Goal: Task Accomplishment & Management: Manage account settings

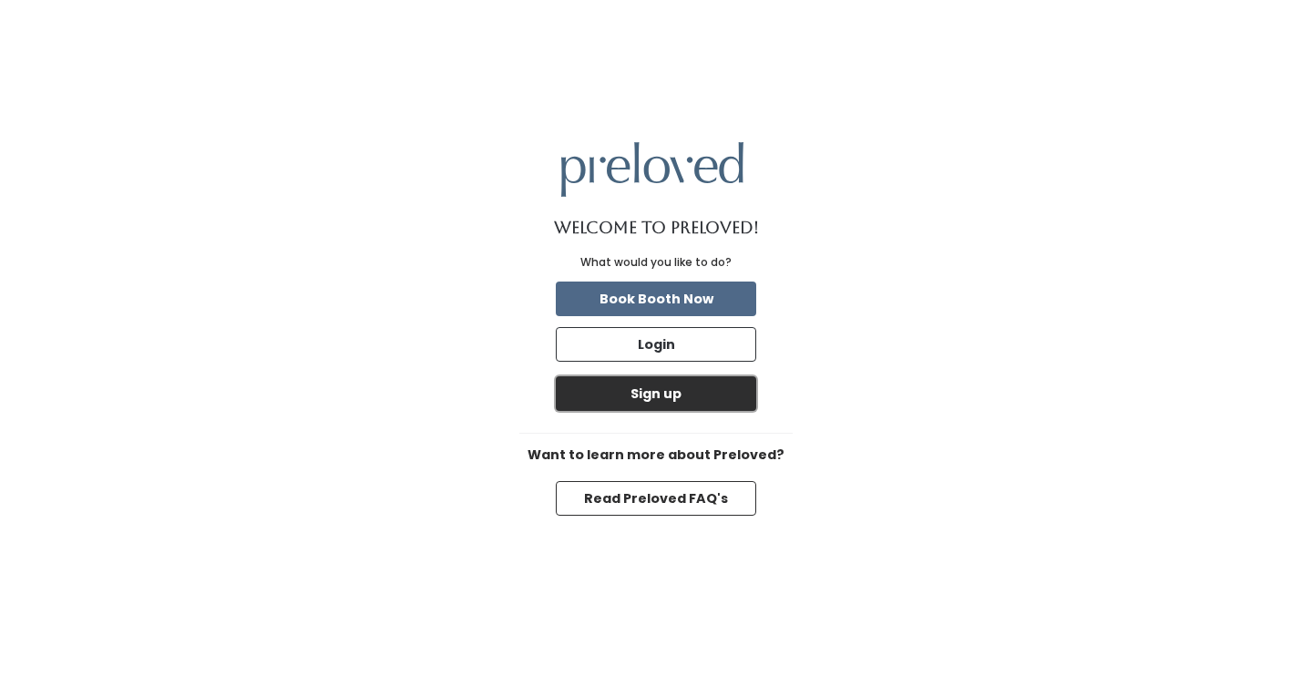
click at [660, 402] on button "Sign up" at bounding box center [656, 393] width 201 height 35
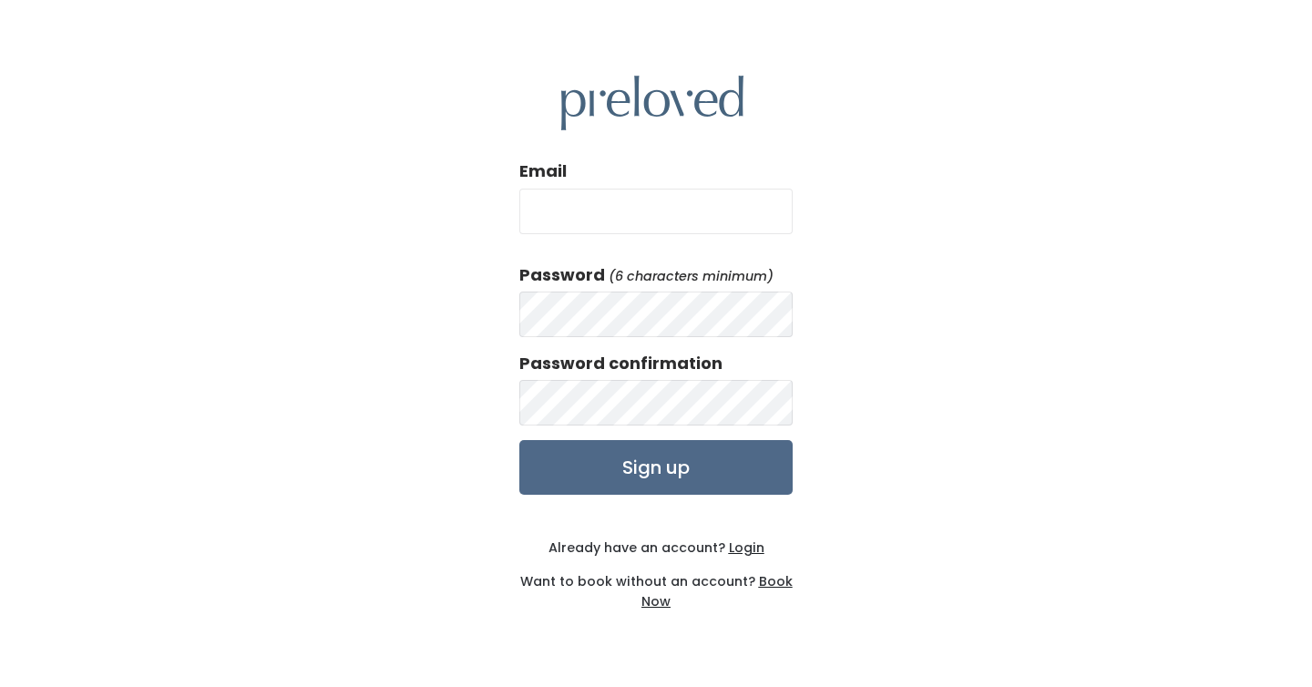
click at [590, 215] on input "Email" at bounding box center [656, 212] width 273 height 46
type input "jesswuyan@gmail.com"
click at [457, 302] on div "Email jesswuyan@gmail.com Password (6 characters minimum) Password confirmation…" at bounding box center [656, 343] width 1312 height 687
click at [704, 468] on input "Sign up" at bounding box center [656, 467] width 273 height 55
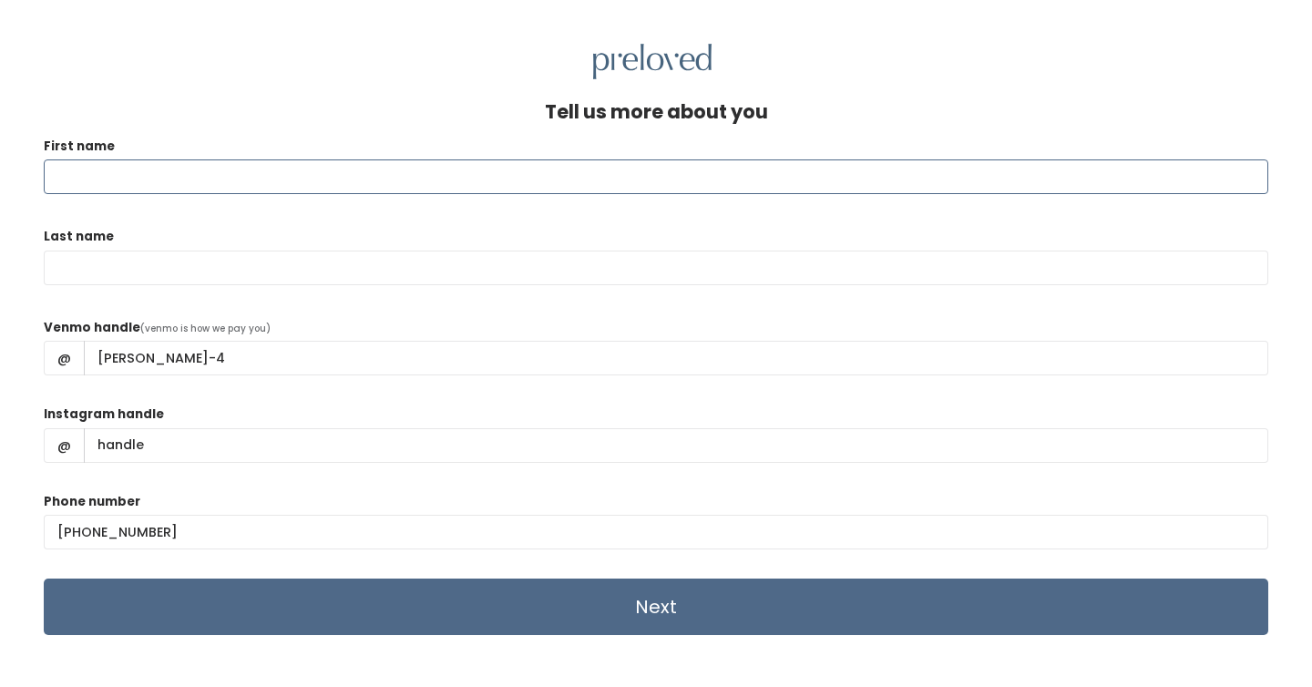
click at [117, 174] on input "First name" at bounding box center [656, 176] width 1225 height 35
type input "Jessica"
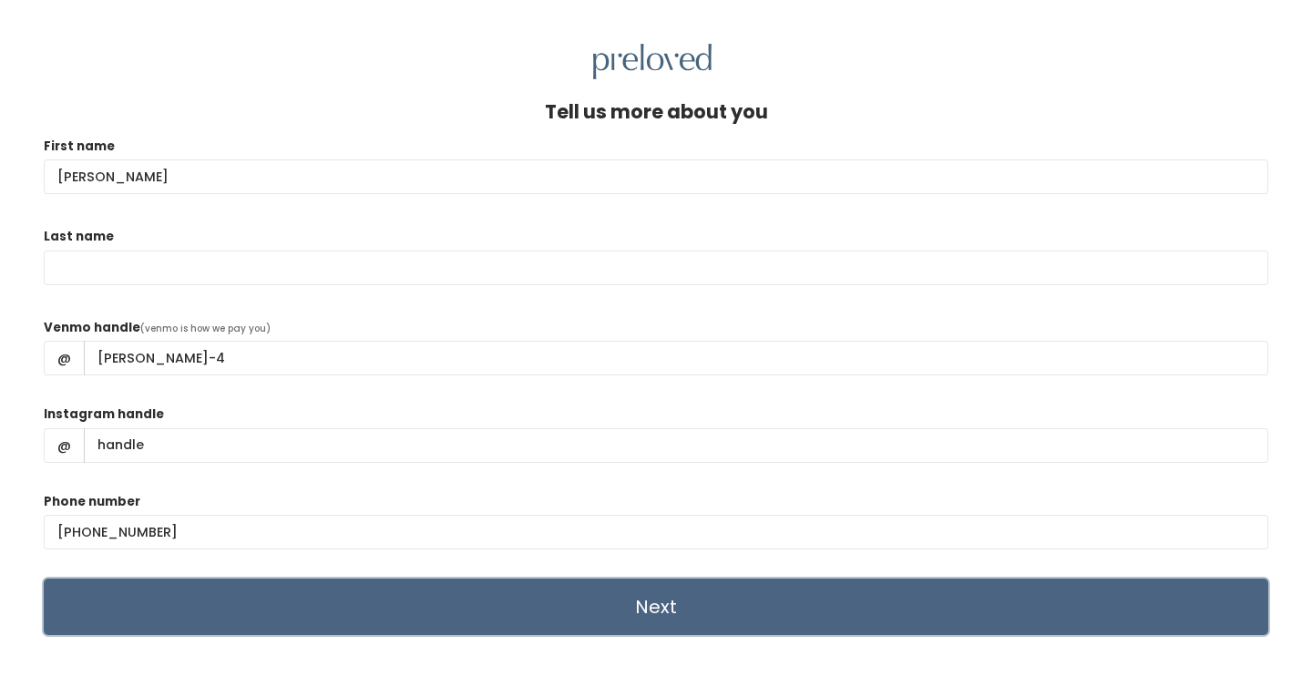
click at [634, 613] on input "Next" at bounding box center [656, 607] width 1225 height 57
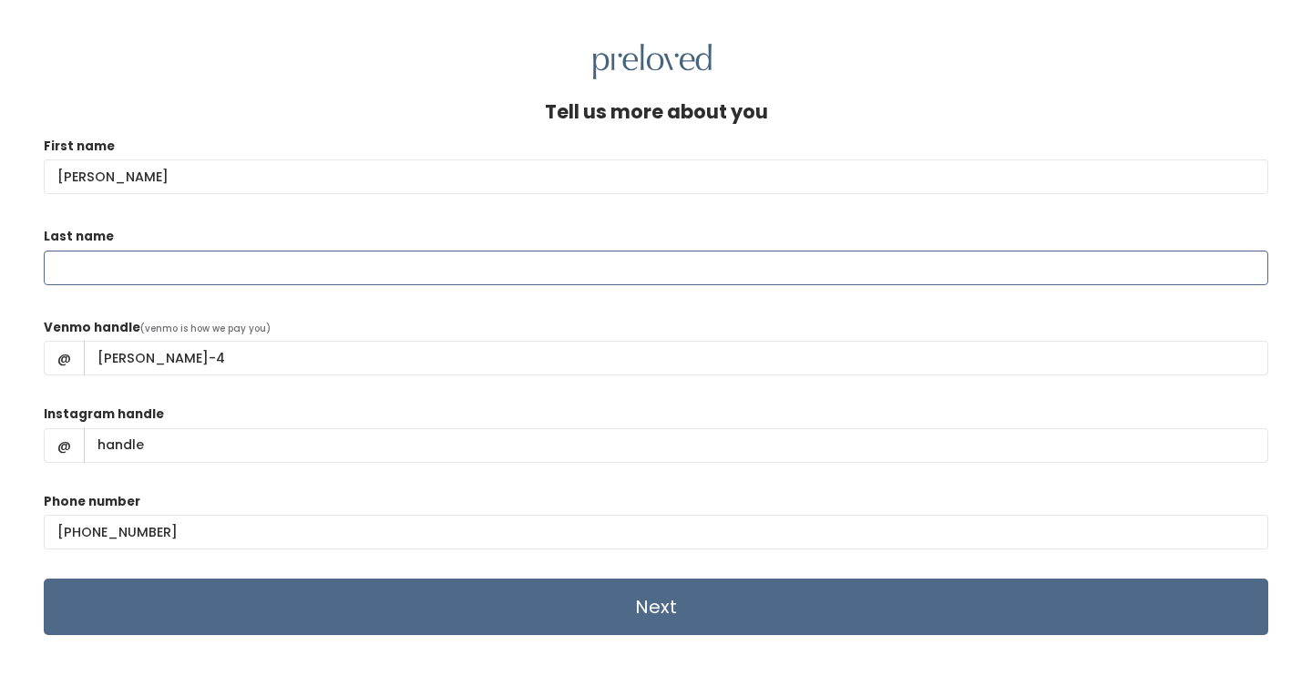
click at [417, 263] on input "Last name" at bounding box center [656, 268] width 1225 height 35
type input "Yan"
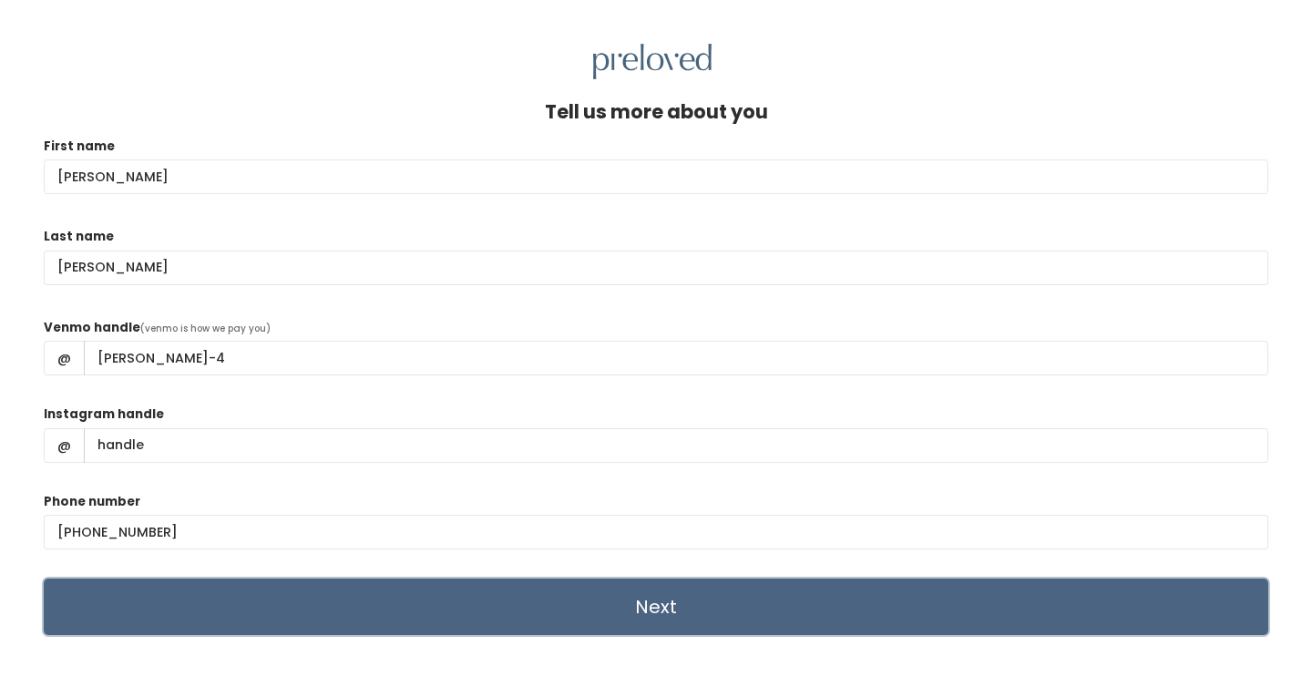
click at [506, 597] on input "Next" at bounding box center [656, 607] width 1225 height 57
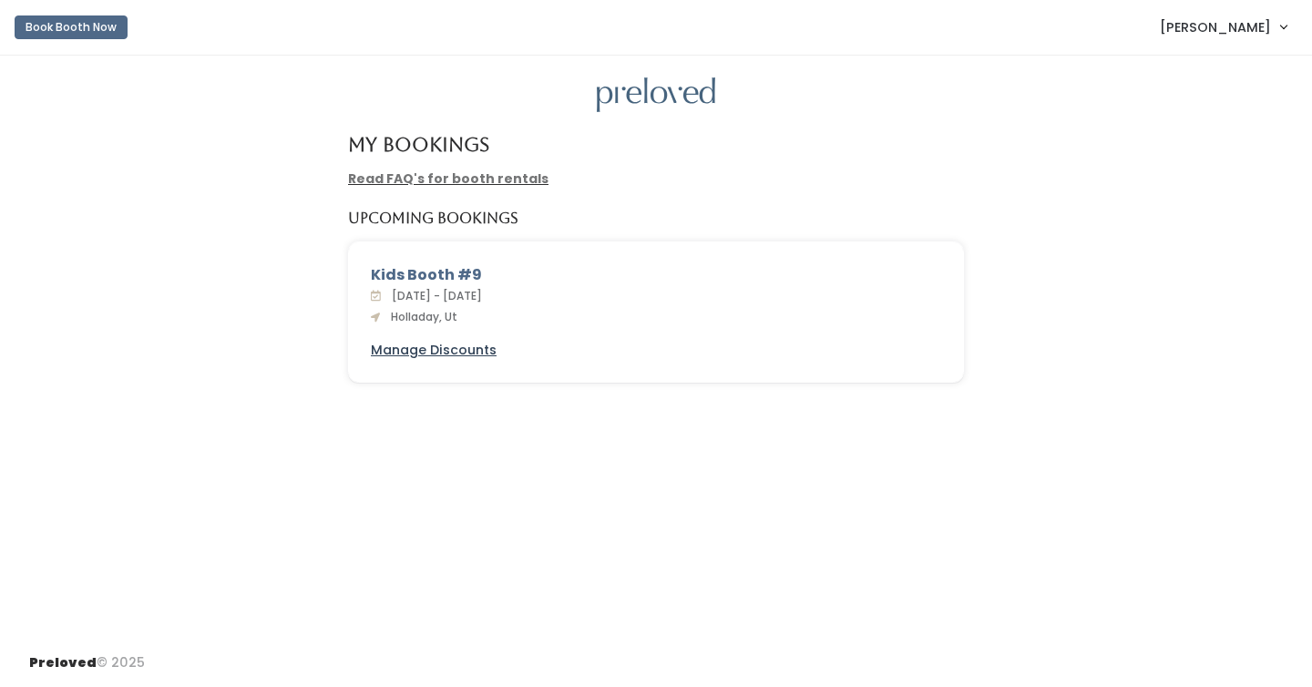
click at [478, 349] on u "Manage Discounts" at bounding box center [434, 350] width 126 height 18
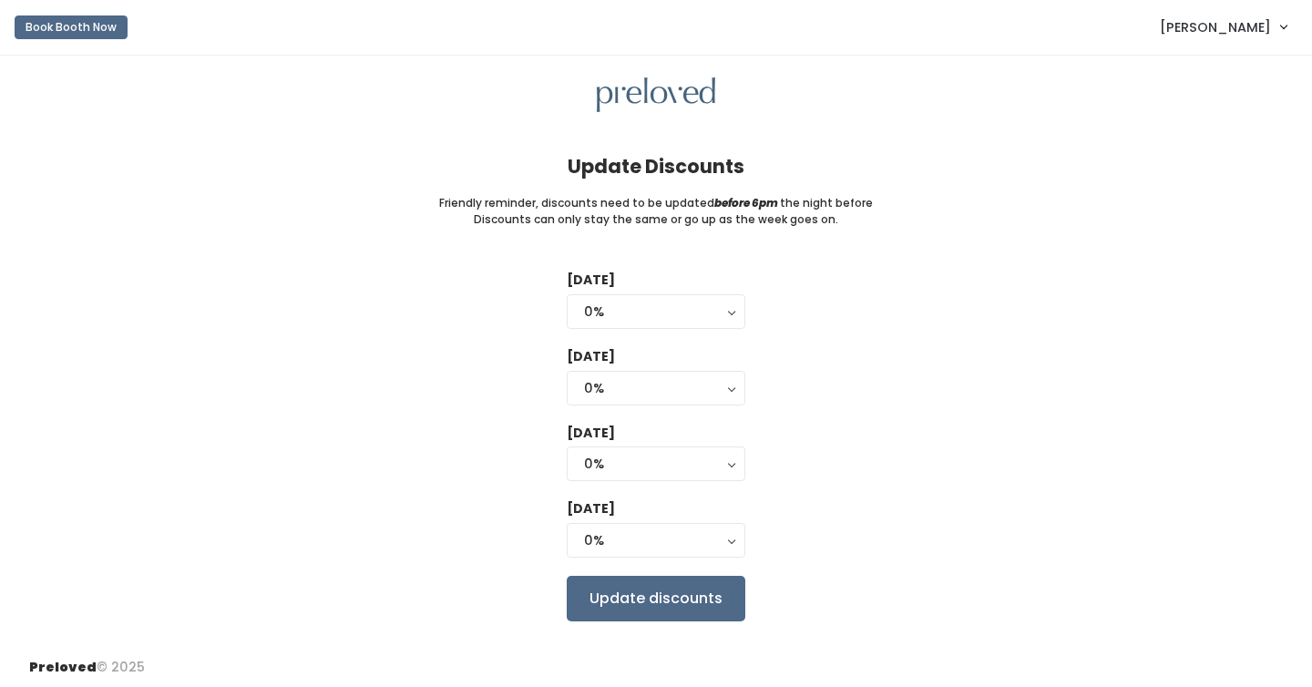
scroll to position [6, 0]
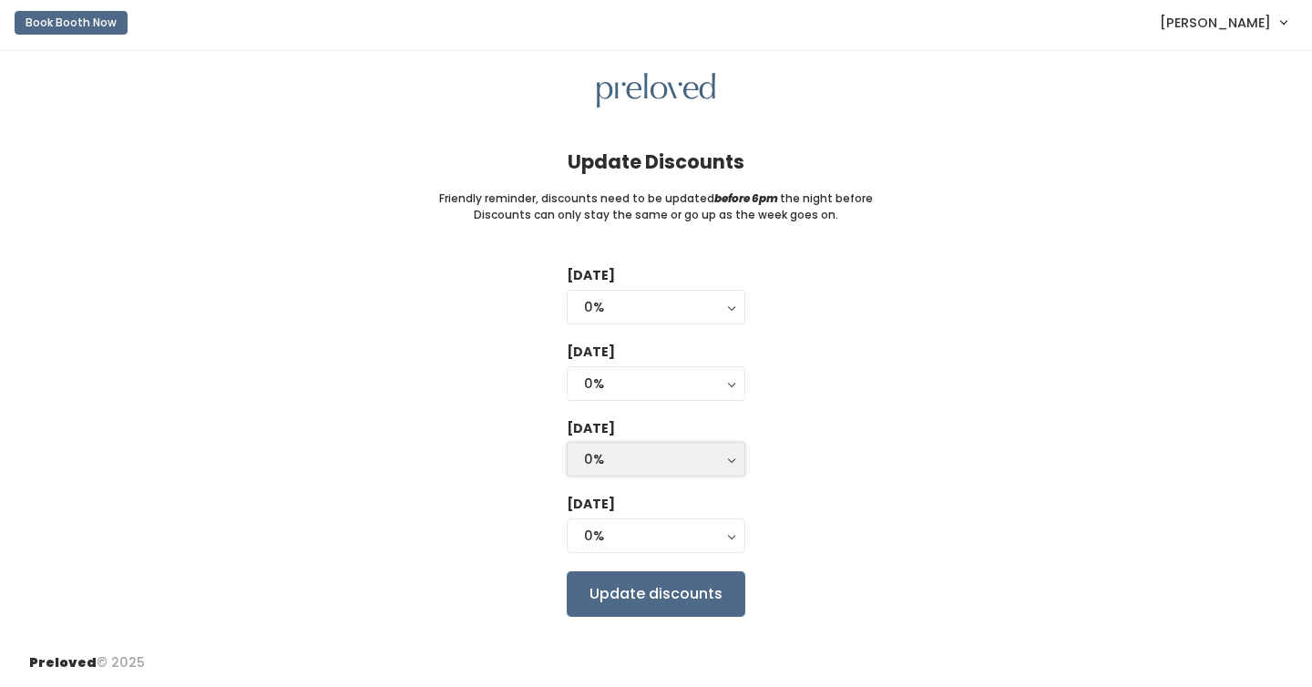
click at [651, 463] on div "0%" at bounding box center [656, 459] width 144 height 20
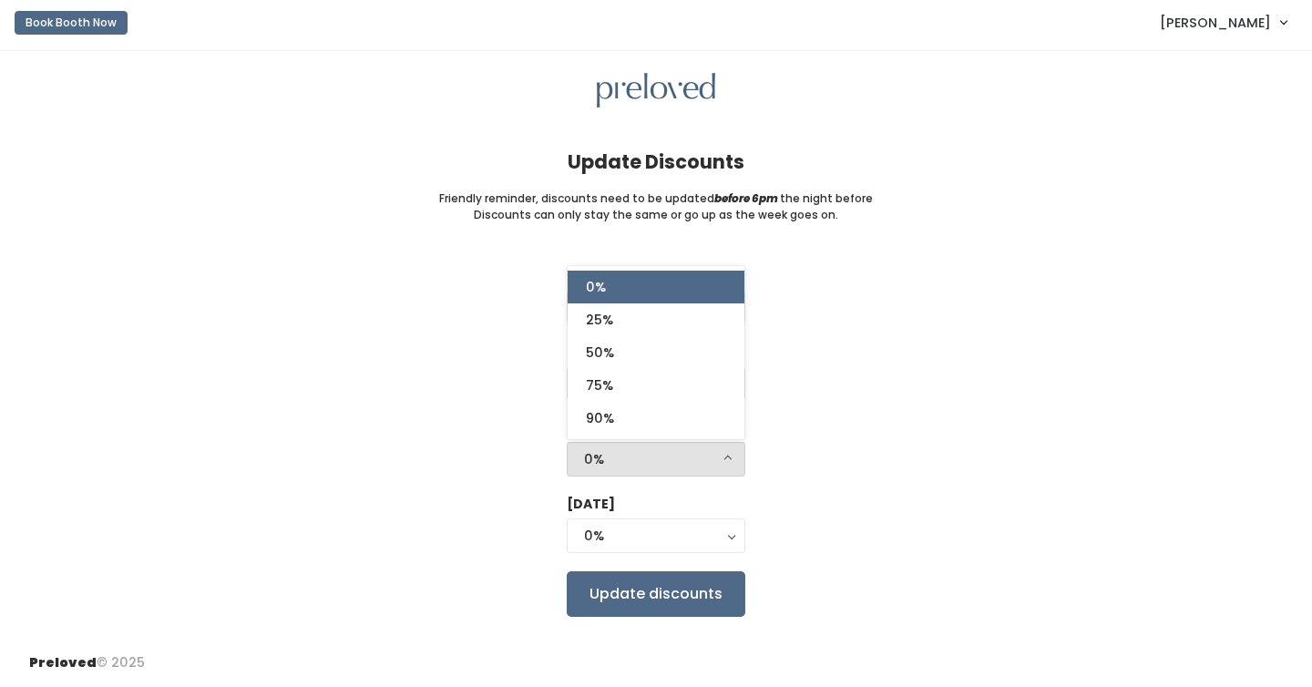
click at [855, 444] on div "[DATE] 0% 25% 50% 75% 90% 0% [DATE] 0% 25% 50% 75% 90% 0% [DATE] 0% 25% 50% 75%…" at bounding box center [656, 441] width 1254 height 350
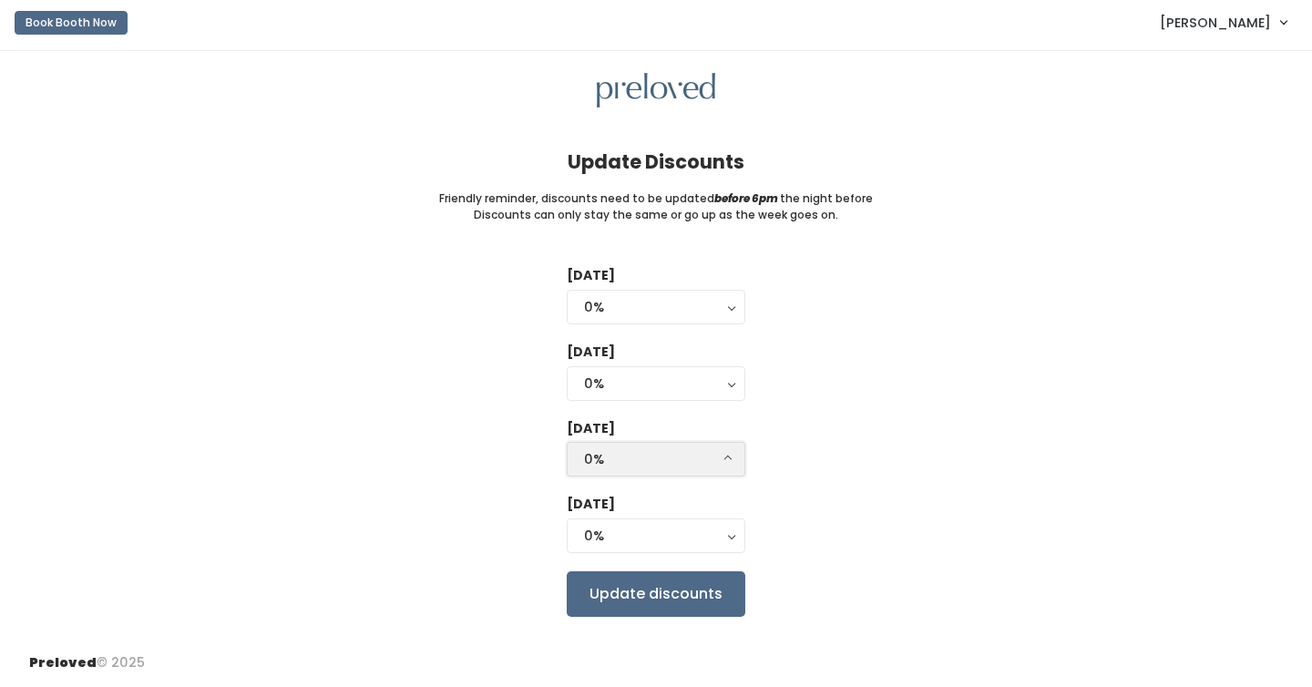
click at [690, 452] on div "0%" at bounding box center [656, 459] width 144 height 20
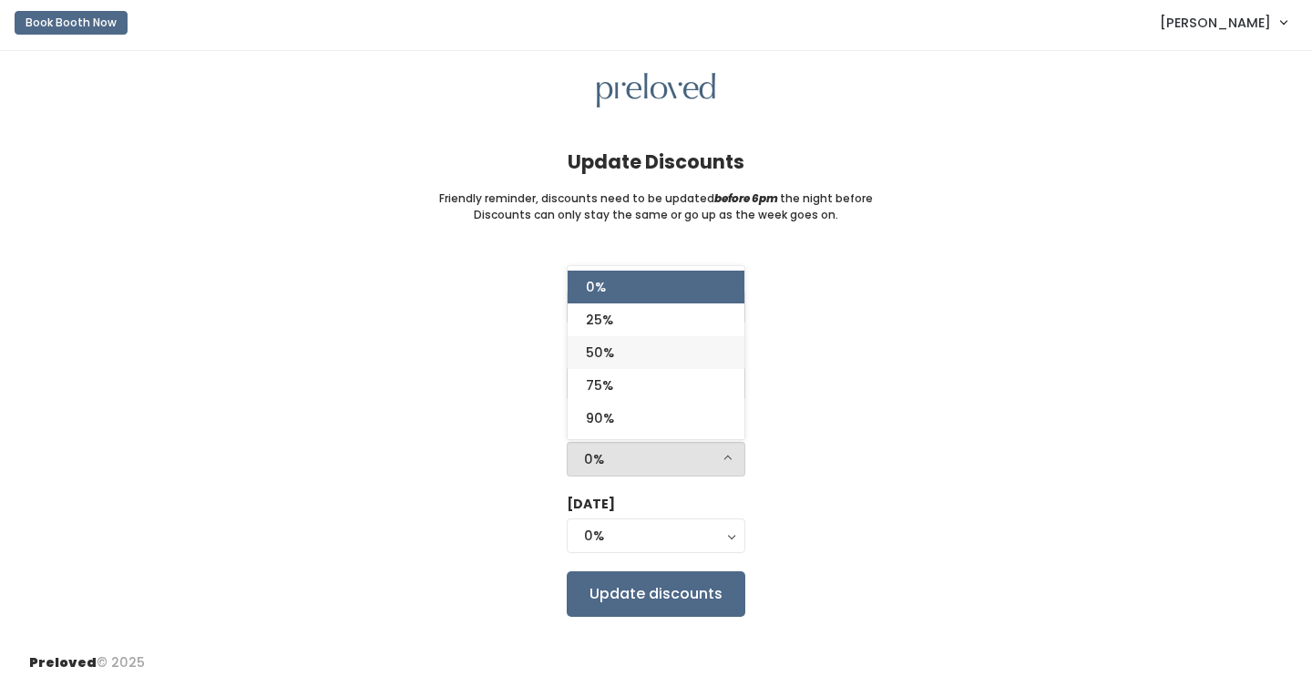
click at [680, 356] on link "50%" at bounding box center [656, 352] width 177 height 33
select select "50%"
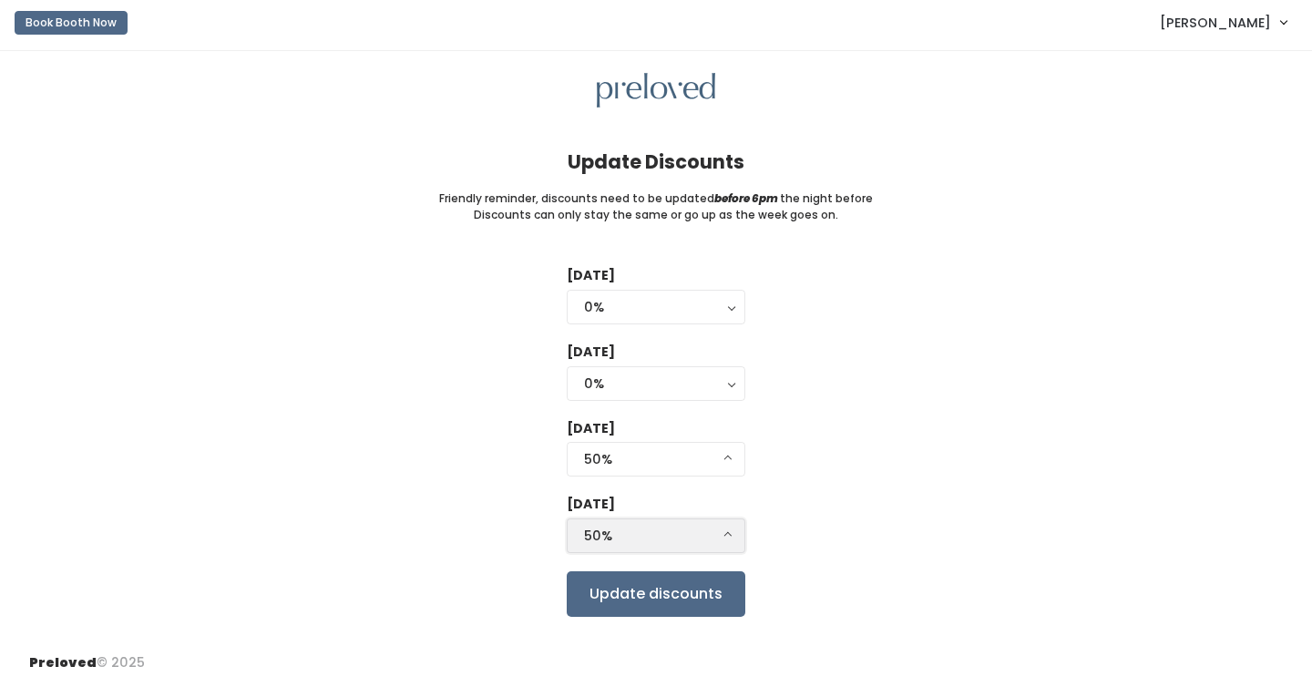
click at [672, 541] on div "50%" at bounding box center [656, 536] width 144 height 20
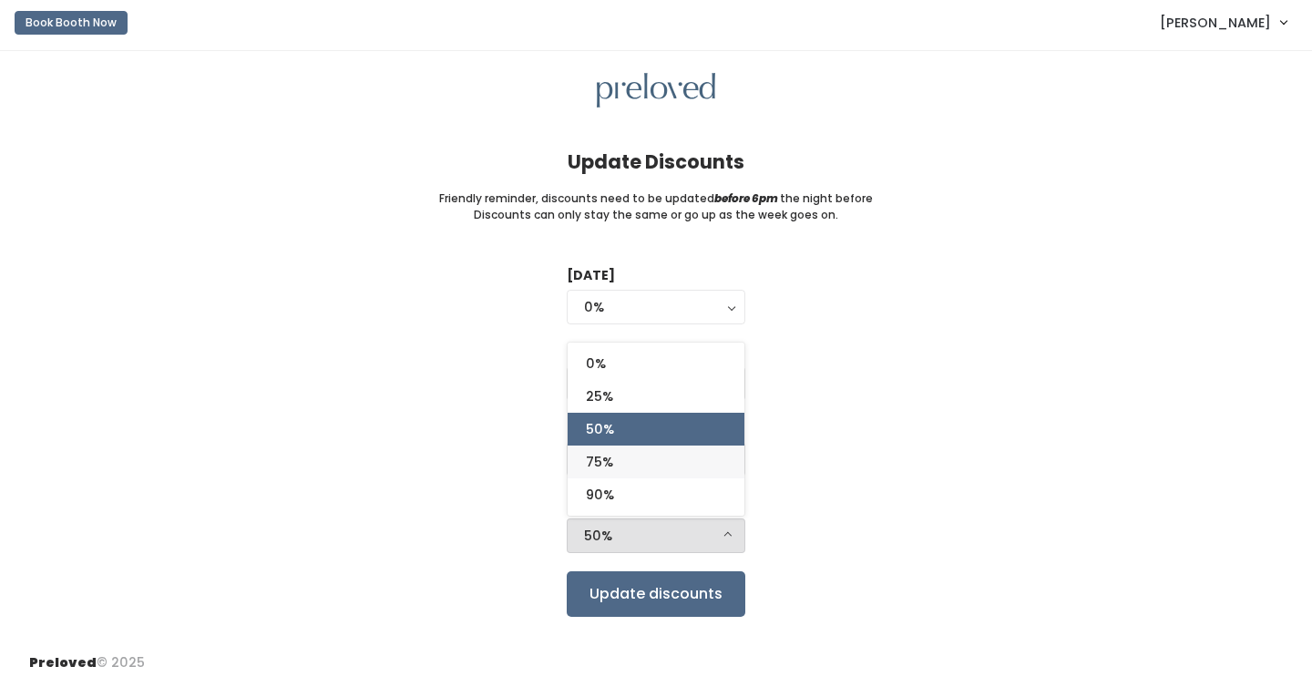
click at [664, 452] on link "75%" at bounding box center [656, 462] width 177 height 33
select select "75%"
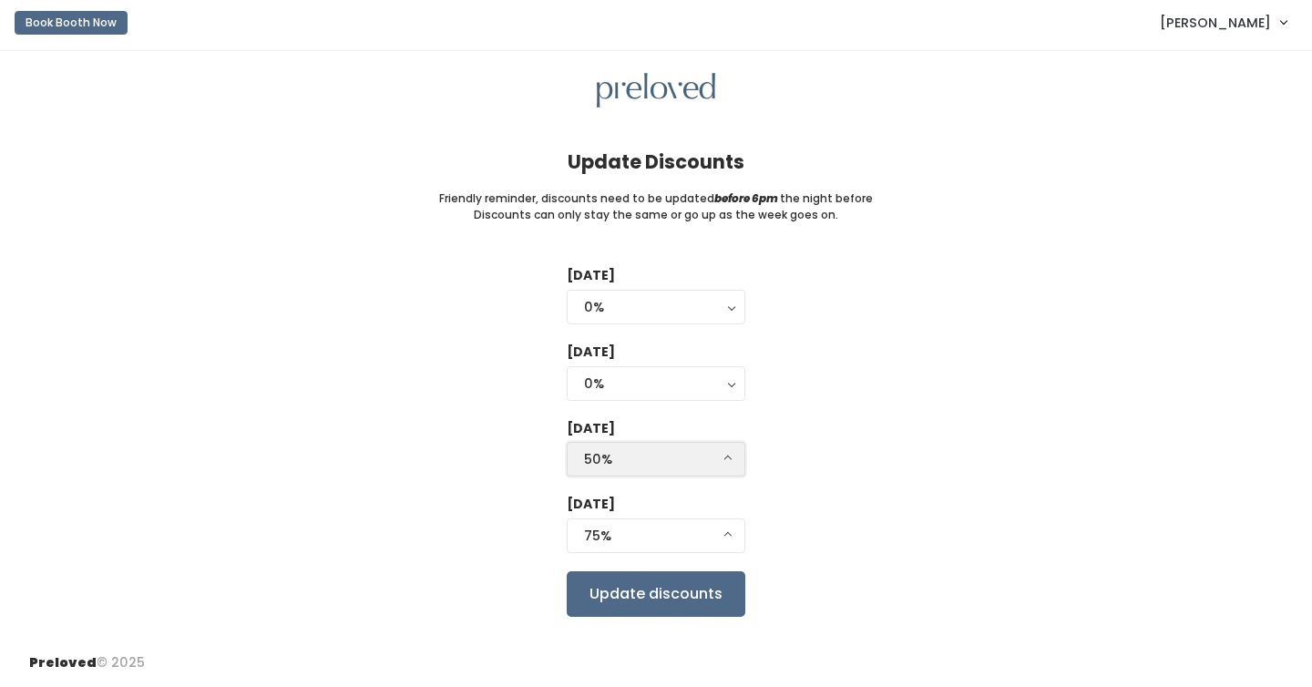
click at [698, 469] on button "50%" at bounding box center [656, 459] width 179 height 35
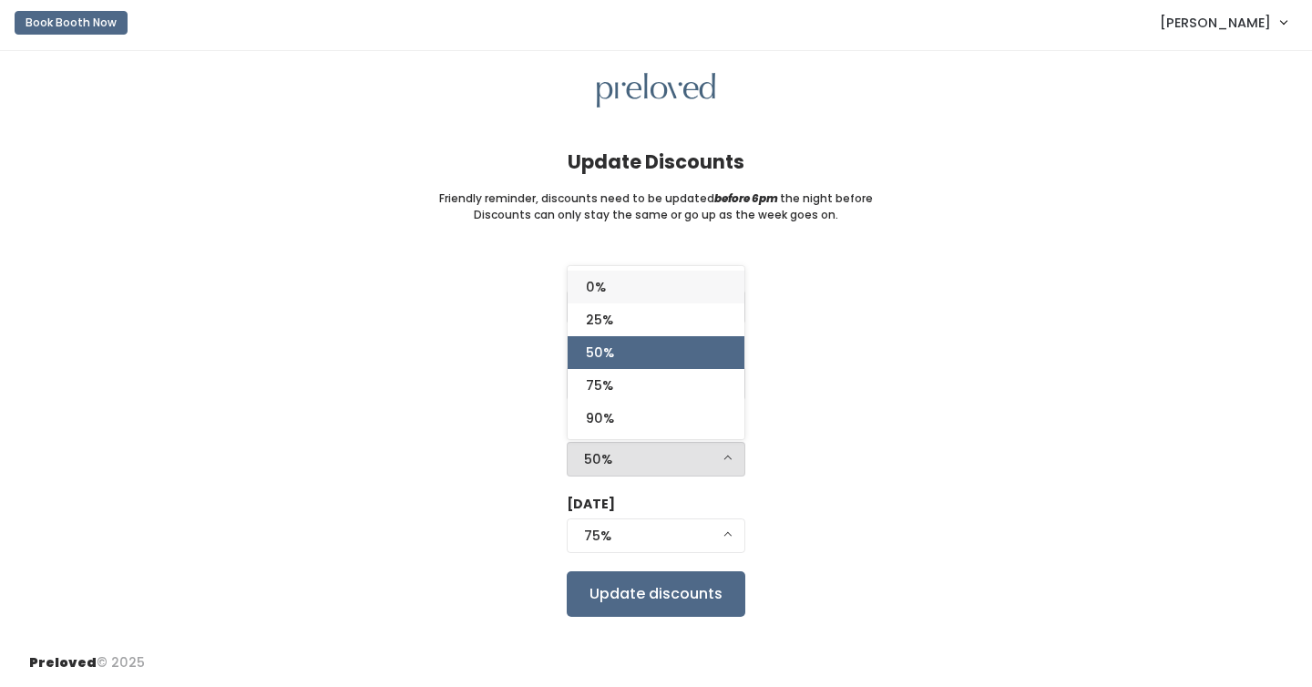
click at [666, 288] on link "0%" at bounding box center [656, 287] width 177 height 33
select select "0%"
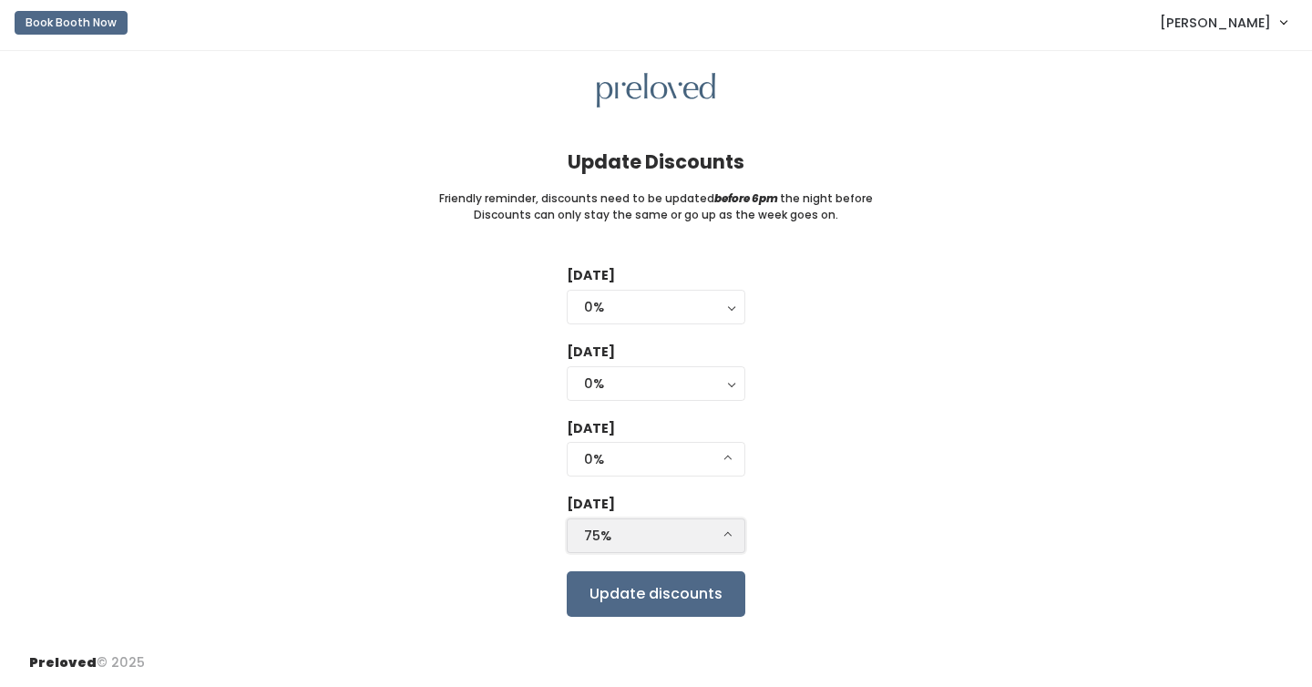
click at [684, 550] on button "75%" at bounding box center [656, 536] width 179 height 35
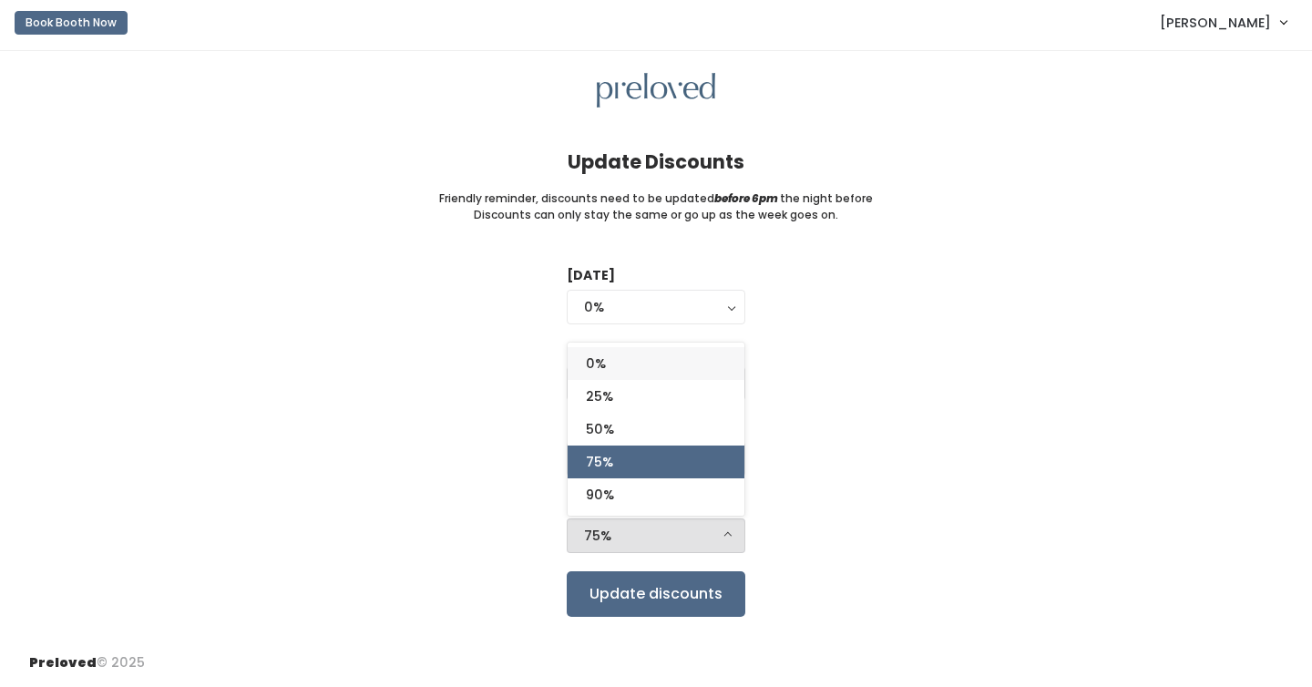
click at [664, 364] on link "0%" at bounding box center [656, 363] width 177 height 33
select select "0%"
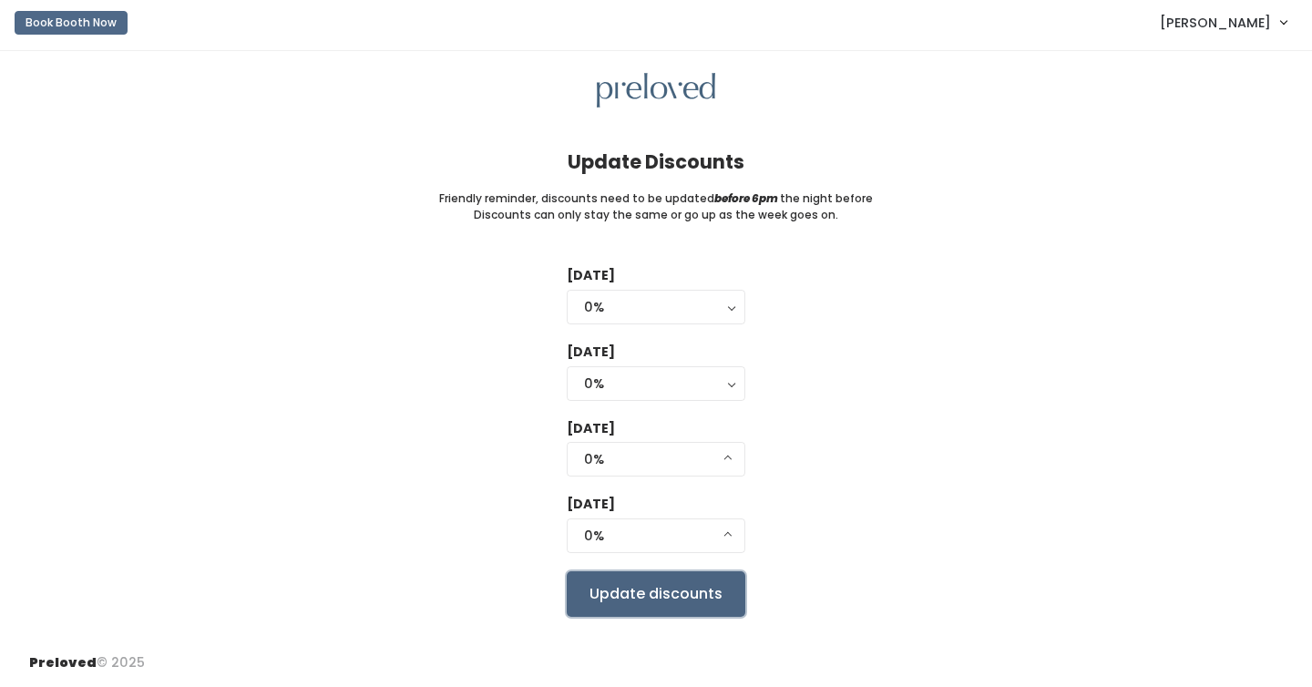
click at [666, 596] on input "Update discounts" at bounding box center [656, 594] width 179 height 46
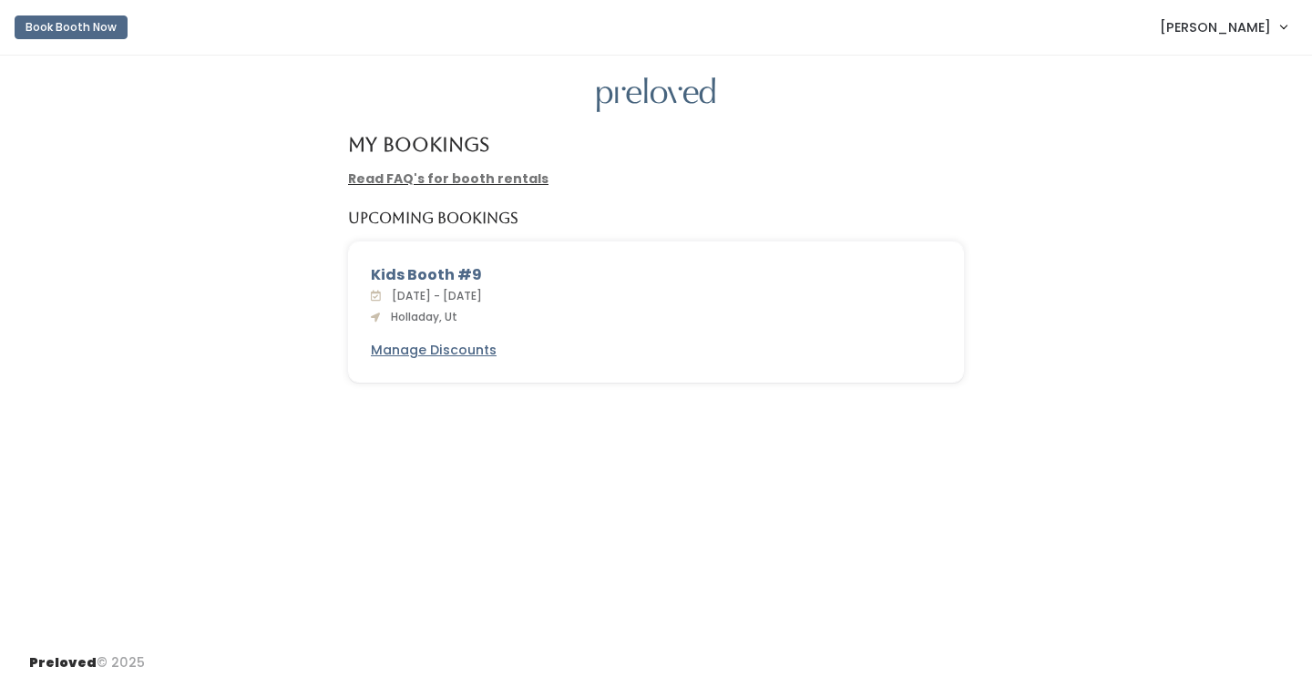
click at [443, 178] on link "Read FAQ's for booth rentals" at bounding box center [448, 179] width 201 height 18
